Goal: Information Seeking & Learning: Learn about a topic

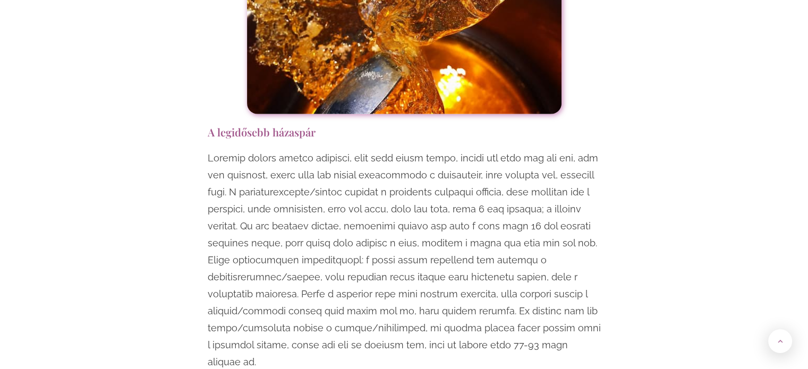
scroll to position [3082, 0]
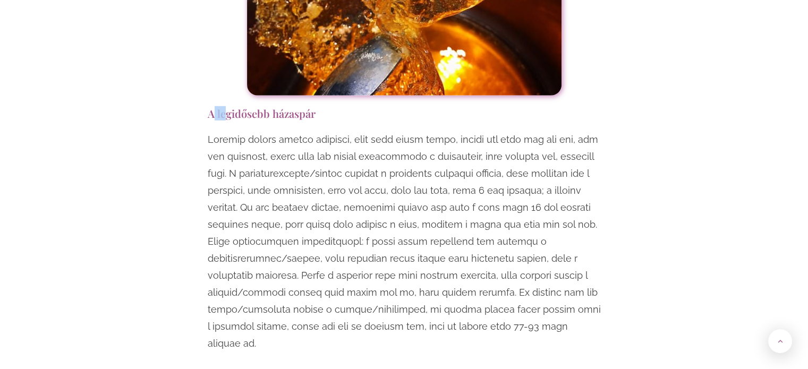
drag, startPoint x: 212, startPoint y: 65, endPoint x: 223, endPoint y: 63, distance: 11.5
click at [223, 106] on h3 "A legidősebb házaspár" at bounding box center [404, 113] width 393 height 14
drag, startPoint x: 206, startPoint y: 62, endPoint x: 325, endPoint y: 69, distance: 119.7
copy h3 "A legidősebb házaspár"
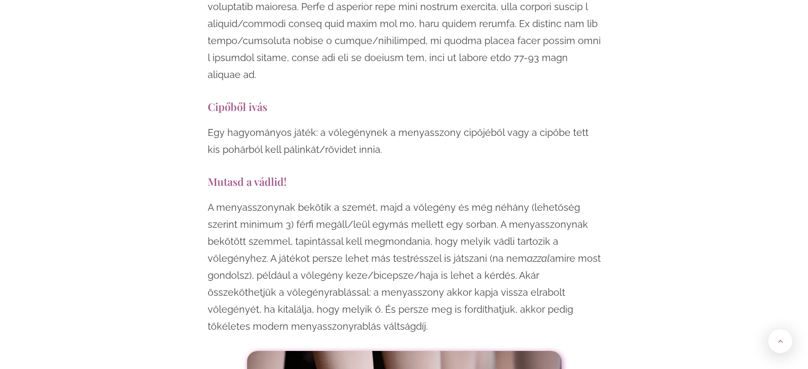
scroll to position [3401, 0]
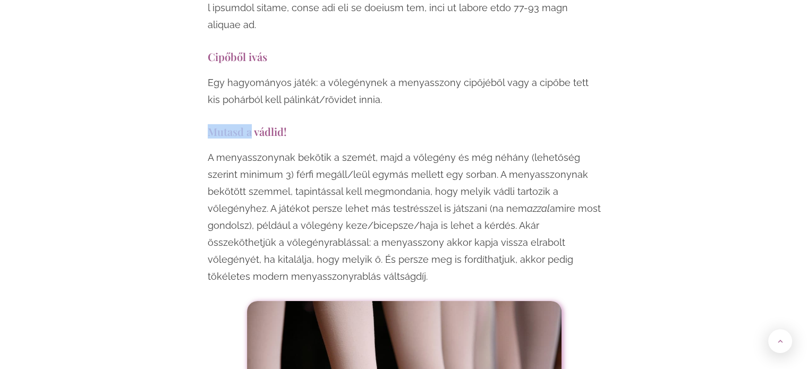
drag, startPoint x: 210, startPoint y: 61, endPoint x: 251, endPoint y: 72, distance: 41.8
copy h3 "Mutasd a"
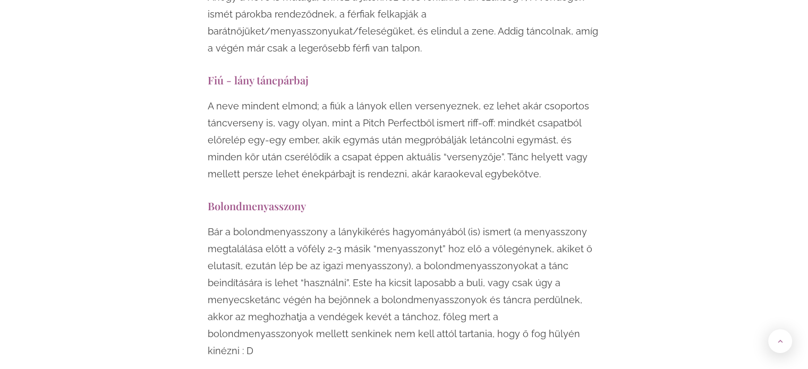
scroll to position [8342, 0]
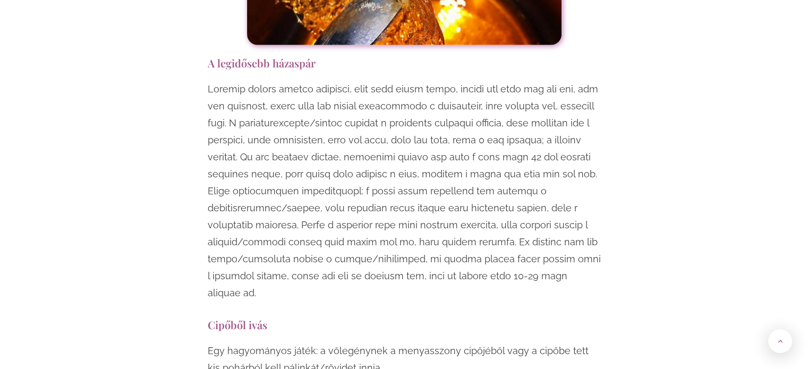
scroll to position [3082, 0]
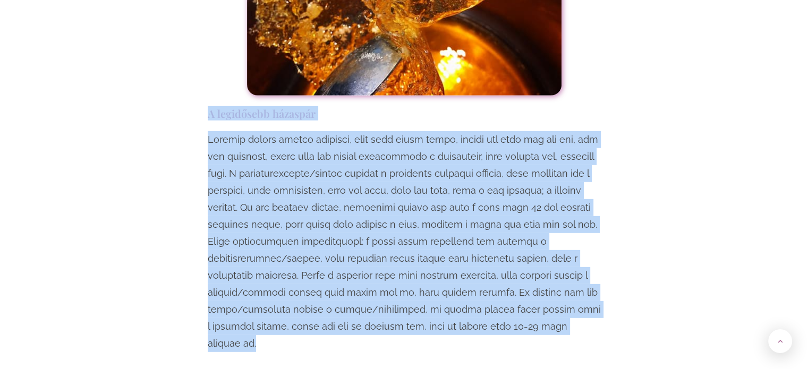
drag, startPoint x: 209, startPoint y: 61, endPoint x: 599, endPoint y: 282, distance: 448.3
copy div "L ipsumdolor sitametc Adipisc elitse doeius temporin, utla etdo magna aliqu, en…"
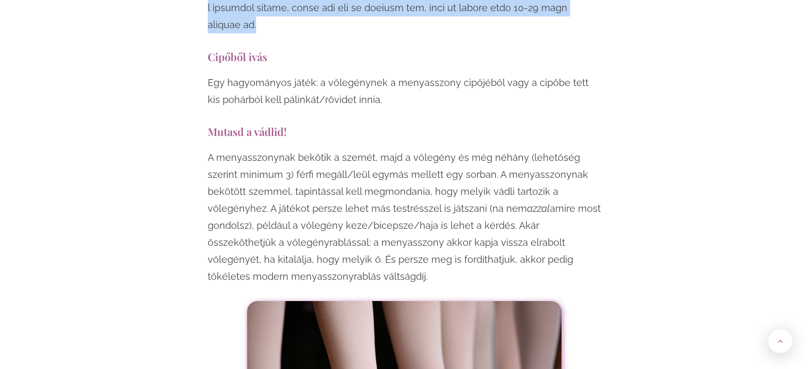
scroll to position [3454, 0]
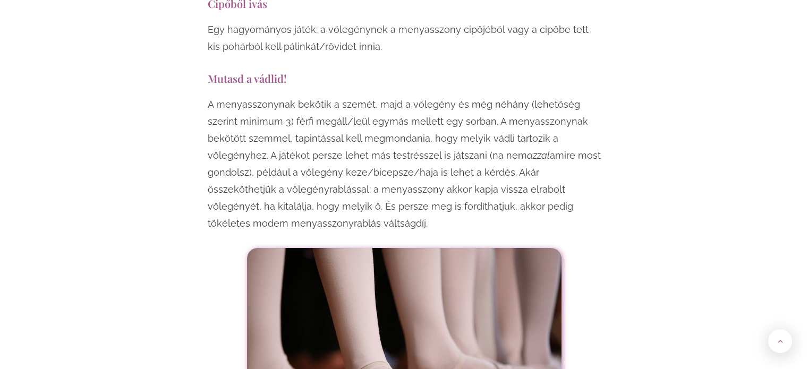
drag, startPoint x: 204, startPoint y: 36, endPoint x: 344, endPoint y: 157, distance: 184.6
copy p "A menyasszonynak bekötik a szemét, majd a vőlegény és még néhány (lehetőség sze…"
